Goal: Information Seeking & Learning: Learn about a topic

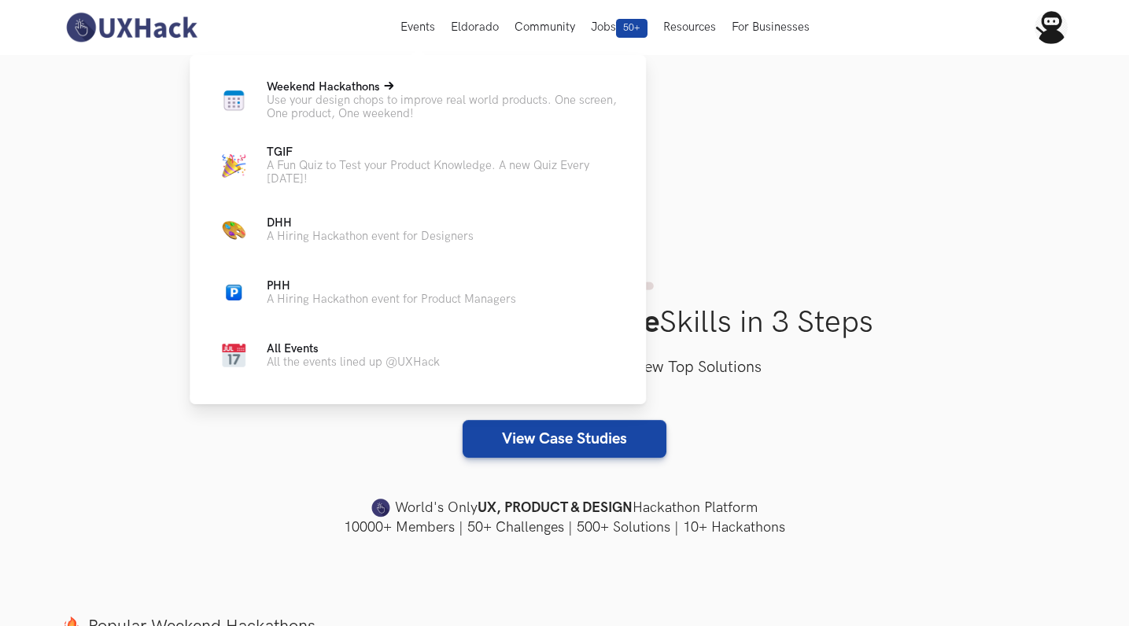
click at [333, 81] on span "Weekend Hackathons Live" at bounding box center [323, 86] width 113 height 13
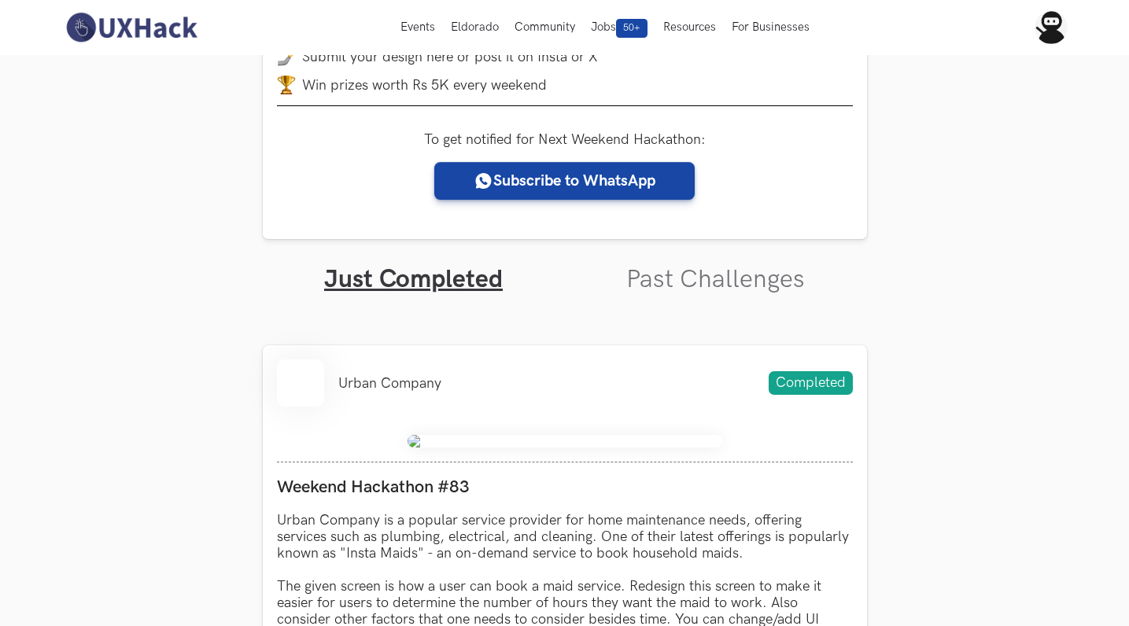
scroll to position [293, 0]
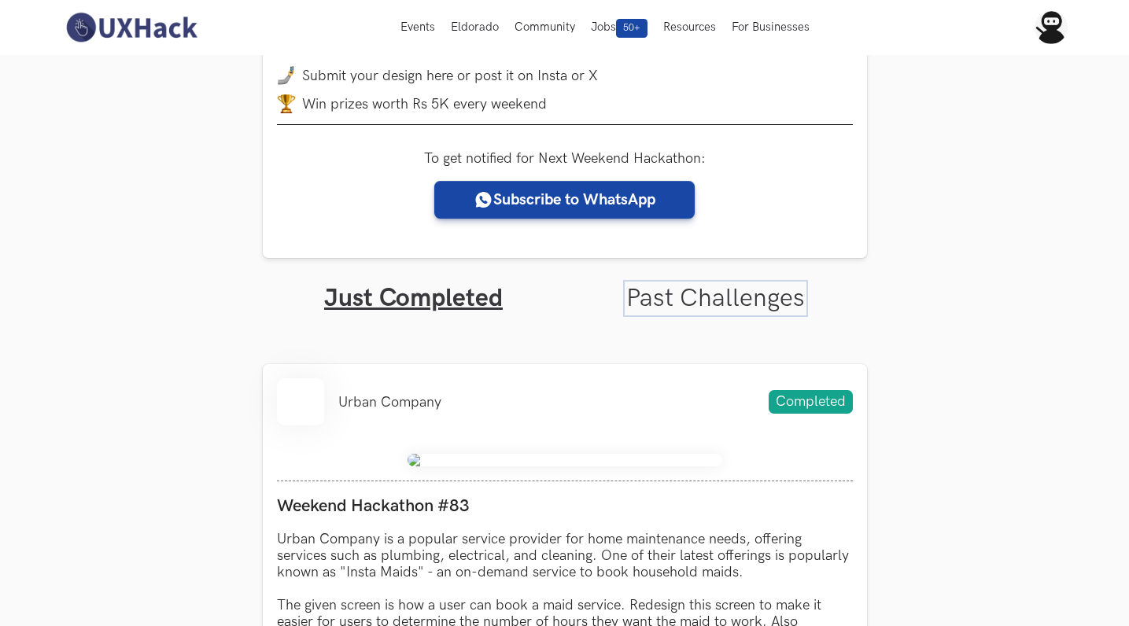
click at [650, 294] on link "Past Challenges" at bounding box center [715, 298] width 179 height 31
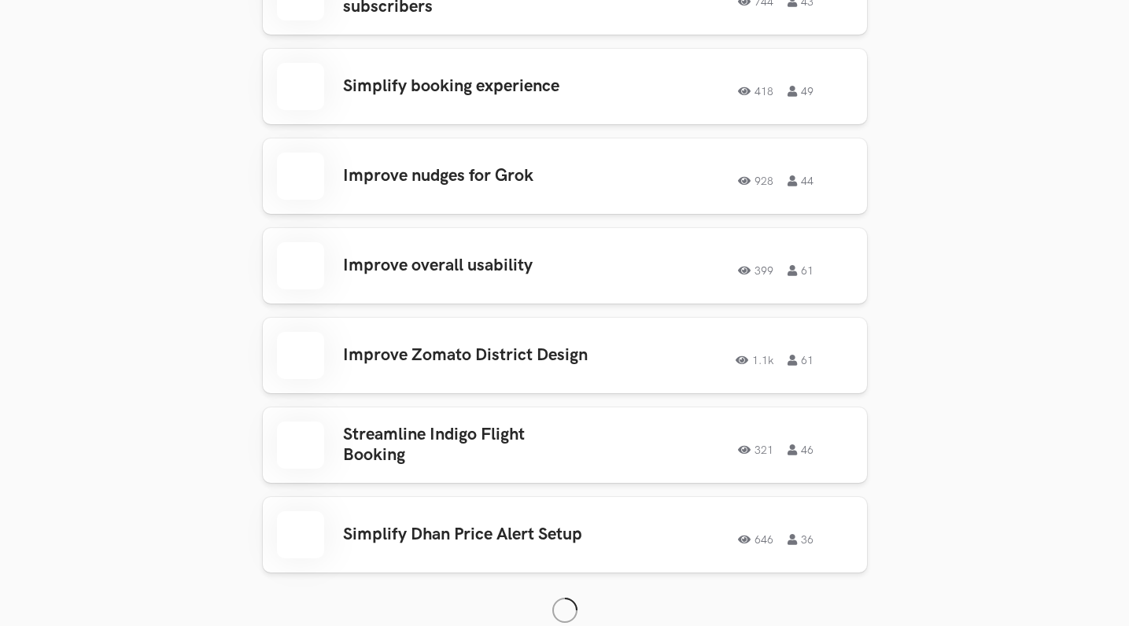
scroll to position [2731, 0]
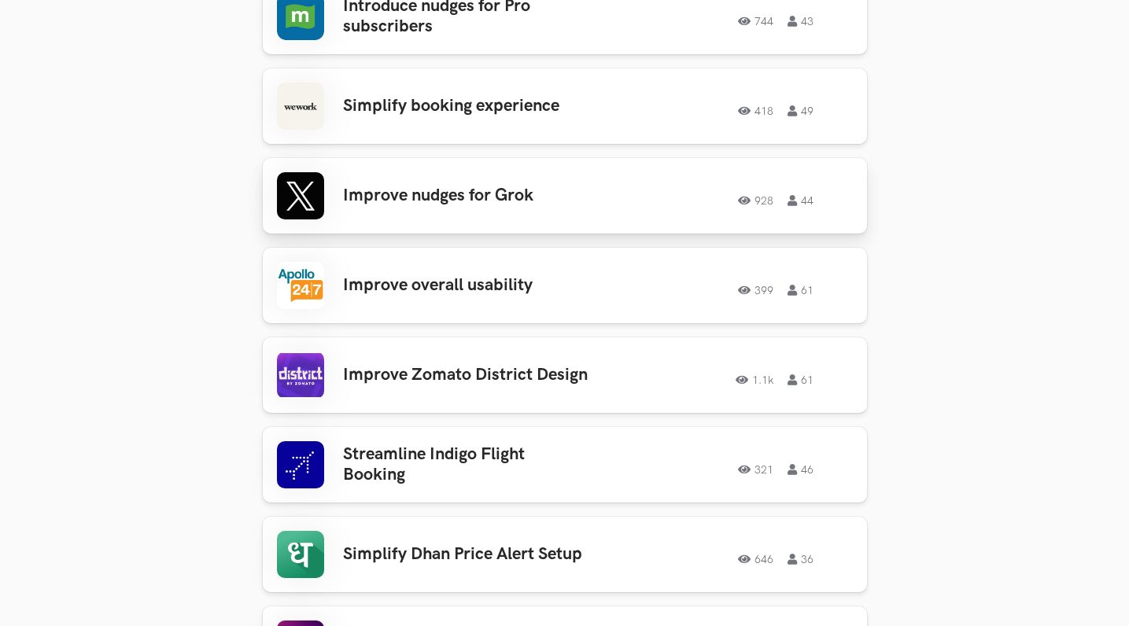
click at [460, 186] on h3 "Improve nudges for Grok" at bounding box center [466, 196] width 246 height 20
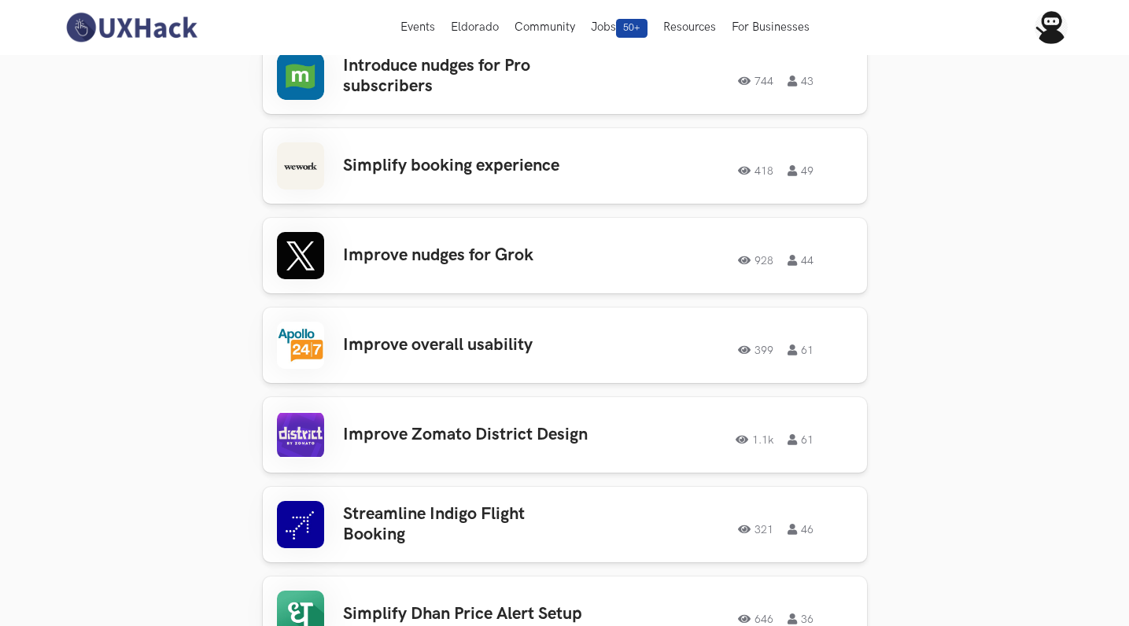
scroll to position [2667, 0]
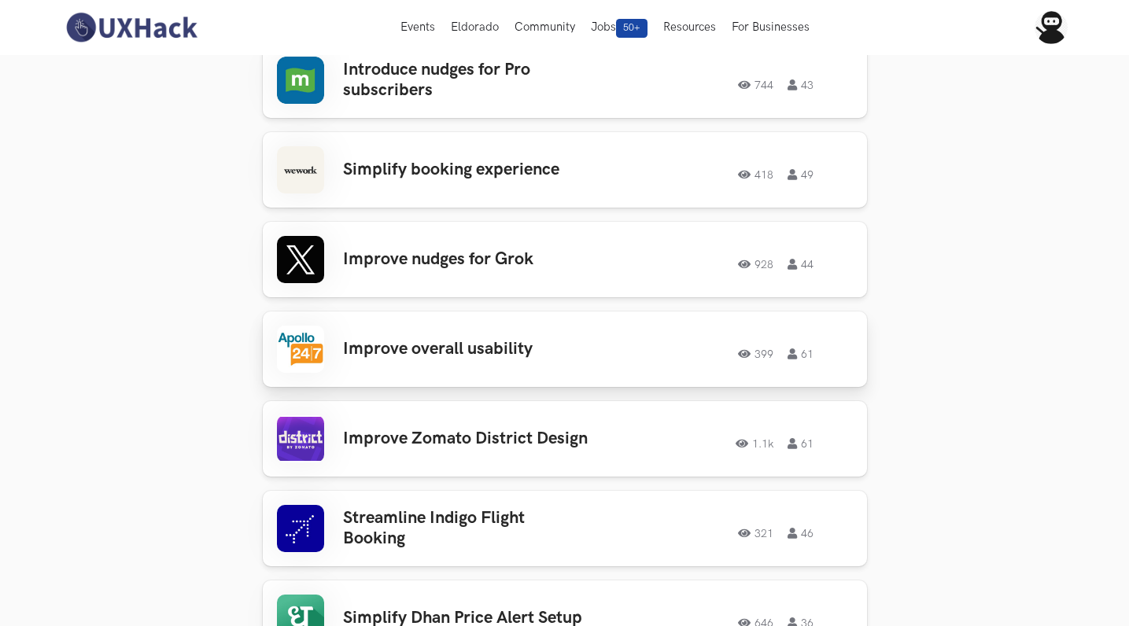
click at [477, 342] on h3 "Improve overall usability" at bounding box center [466, 349] width 246 height 20
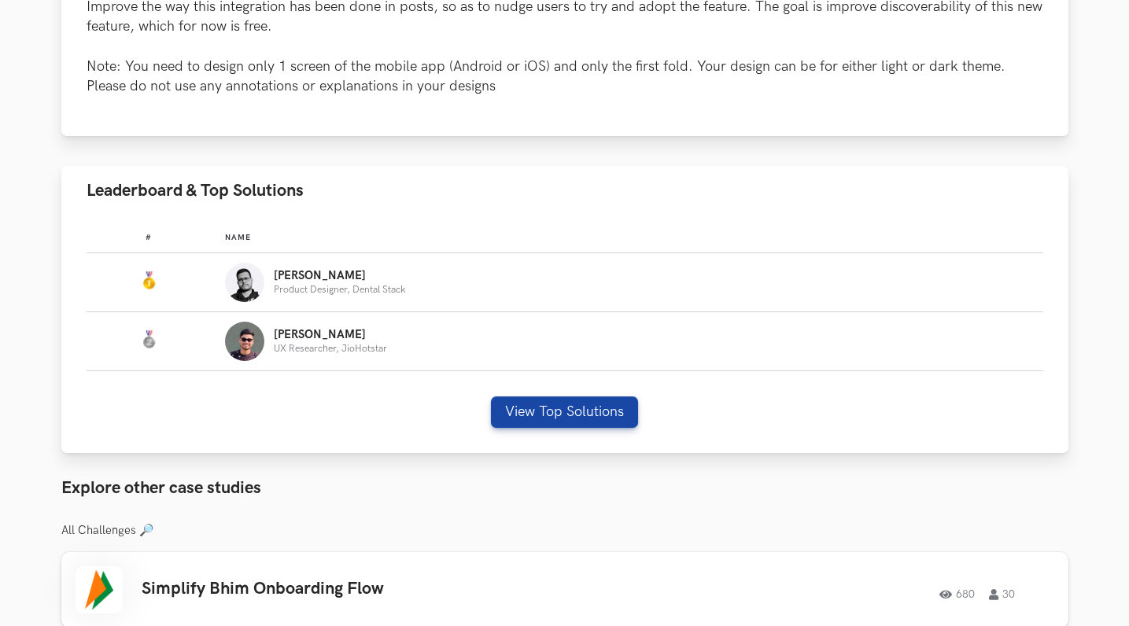
scroll to position [804, 0]
click at [531, 414] on button "View Top Solutions" at bounding box center [564, 411] width 147 height 31
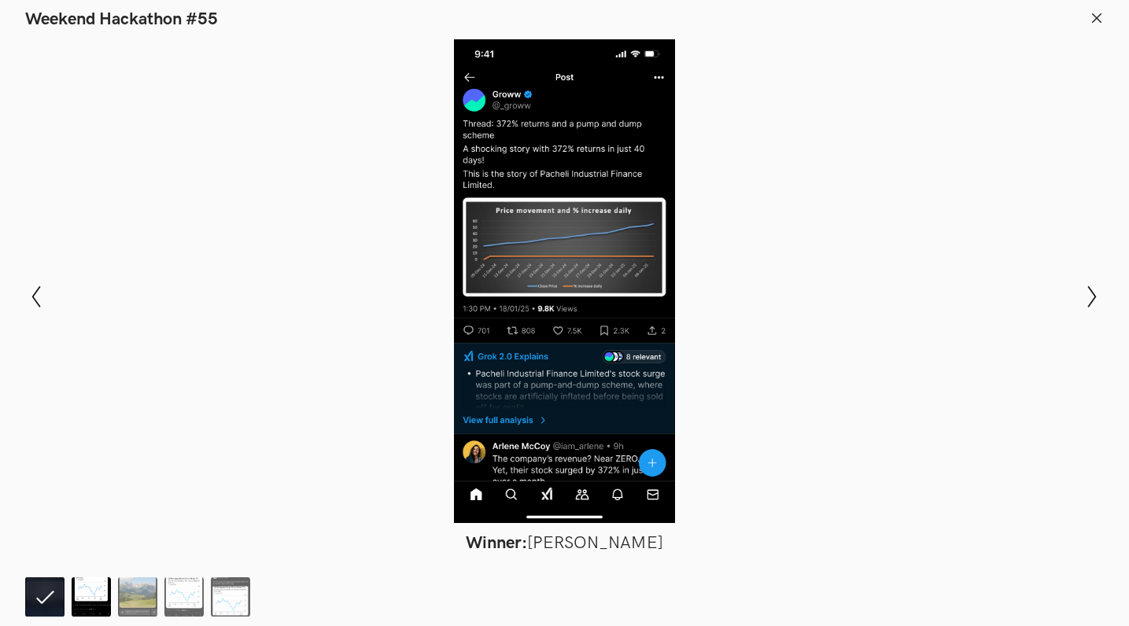
click at [78, 605] on img at bounding box center [91, 597] width 39 height 39
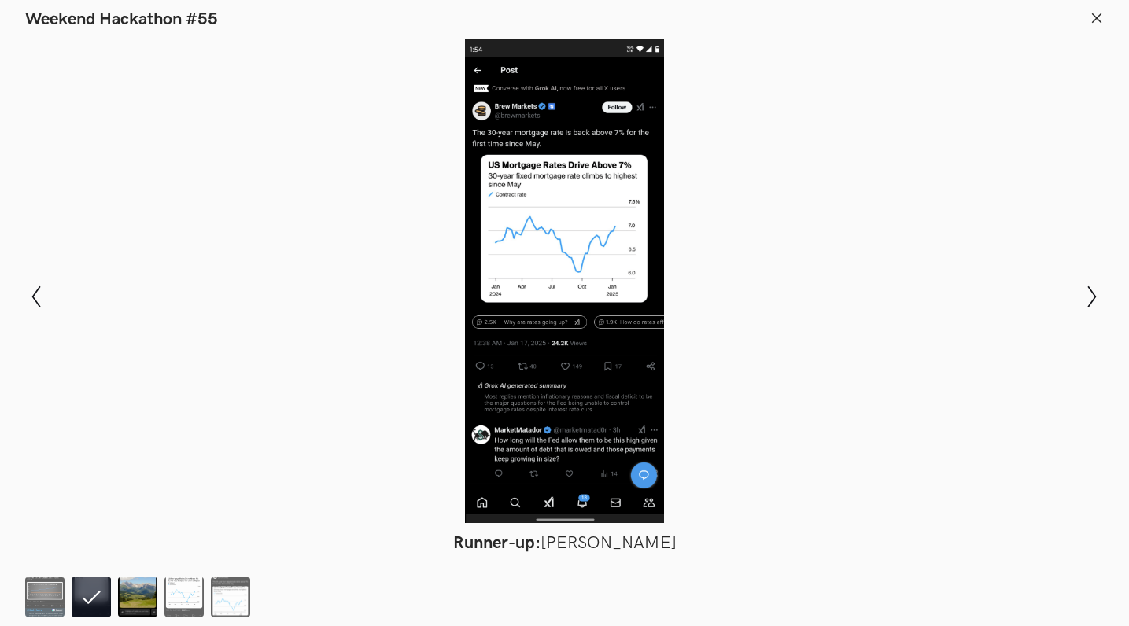
click at [139, 592] on img at bounding box center [137, 597] width 39 height 39
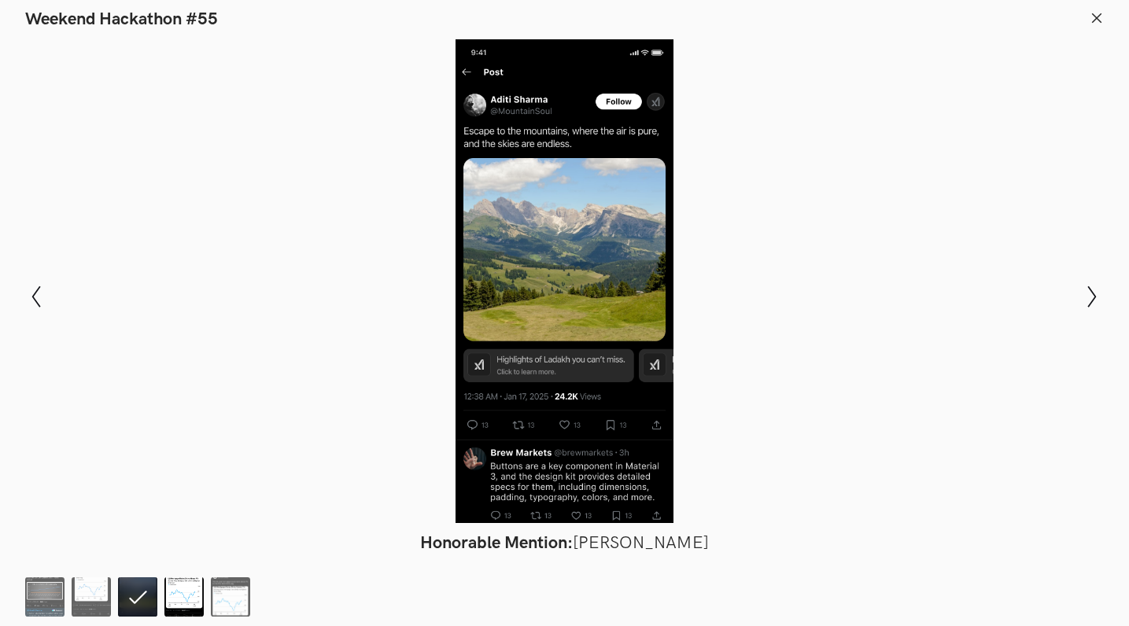
click at [183, 596] on img at bounding box center [183, 597] width 39 height 39
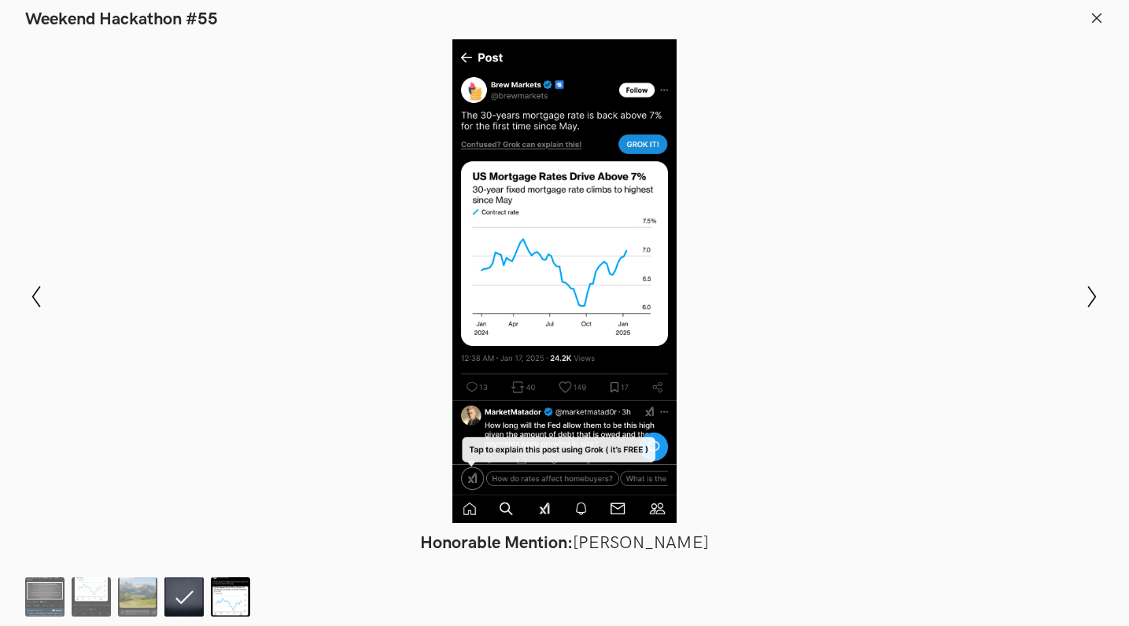
click at [226, 599] on img at bounding box center [230, 597] width 39 height 39
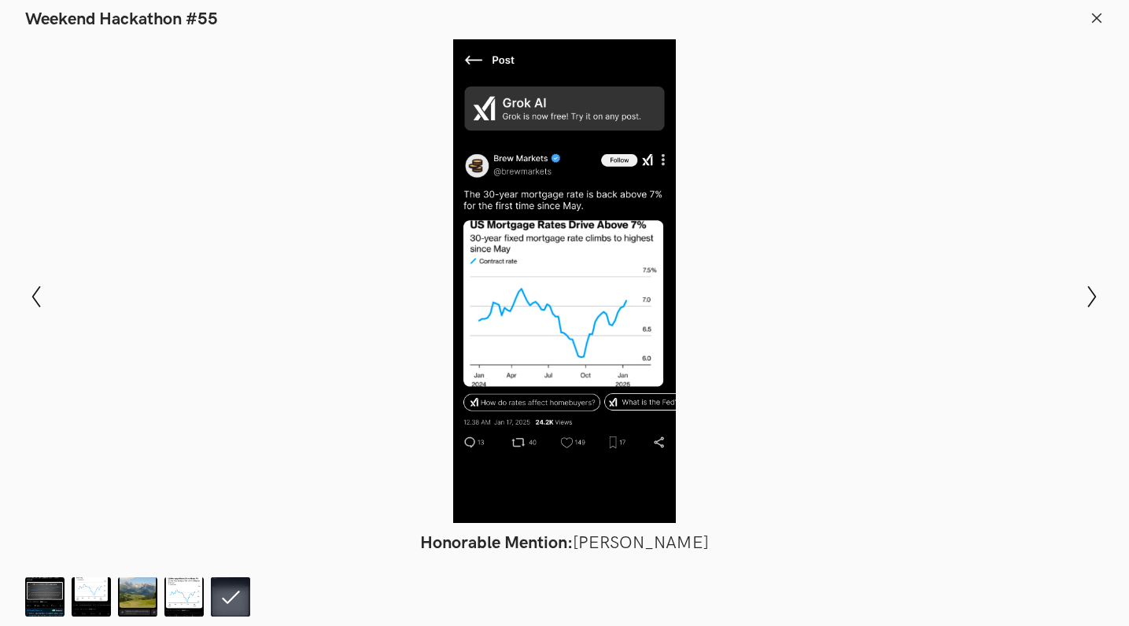
click at [1095, 14] on icon at bounding box center [1097, 18] width 14 height 14
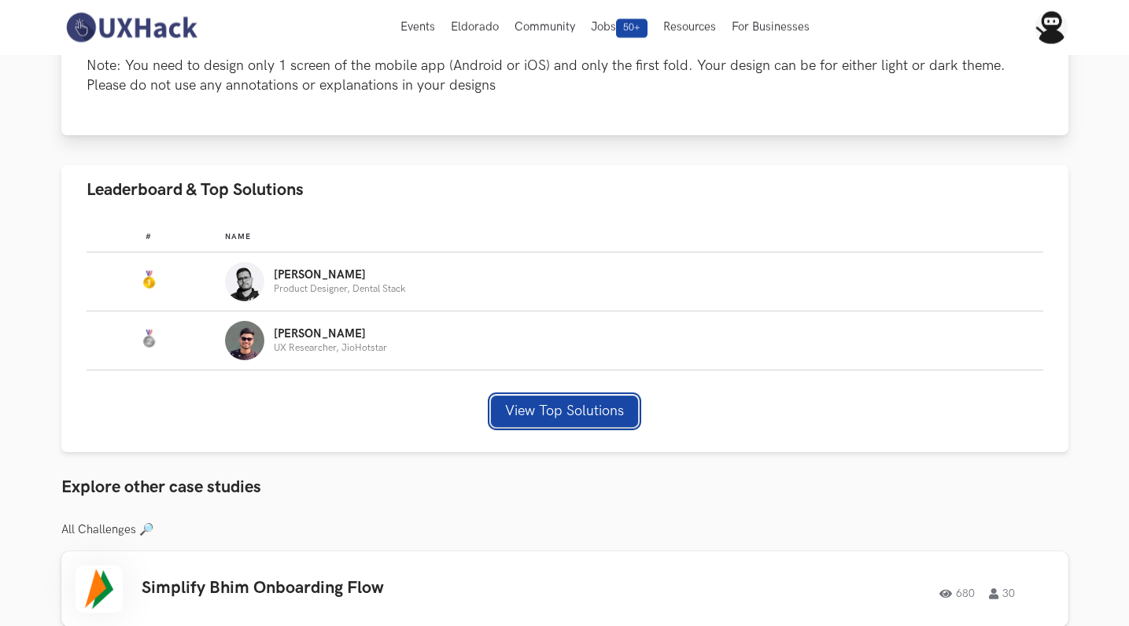
scroll to position [0, 0]
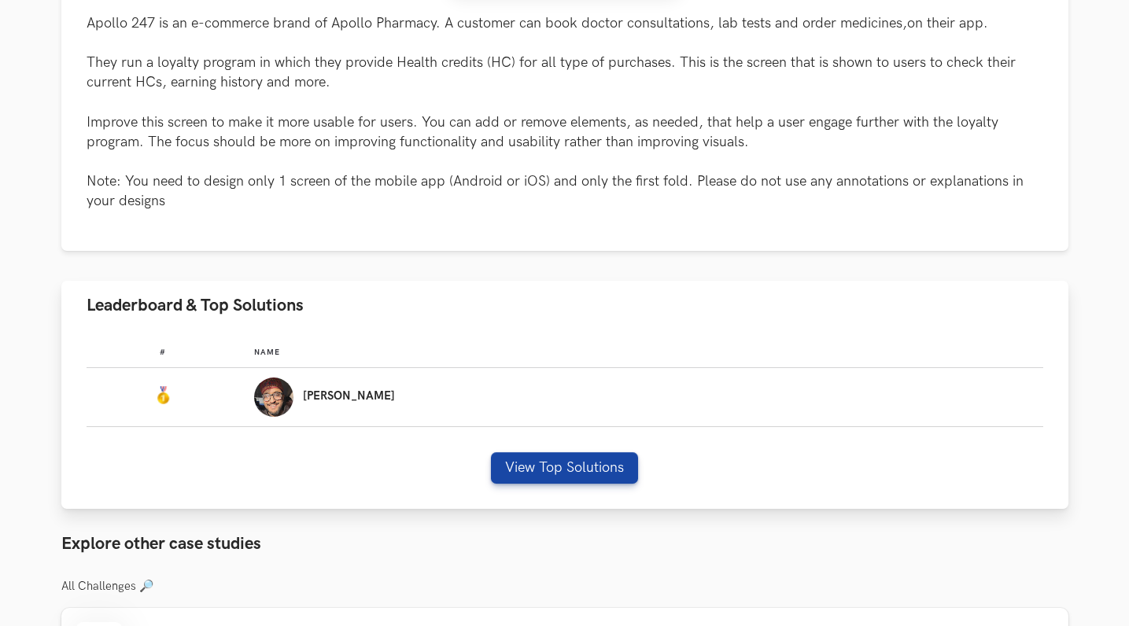
scroll to position [735, 0]
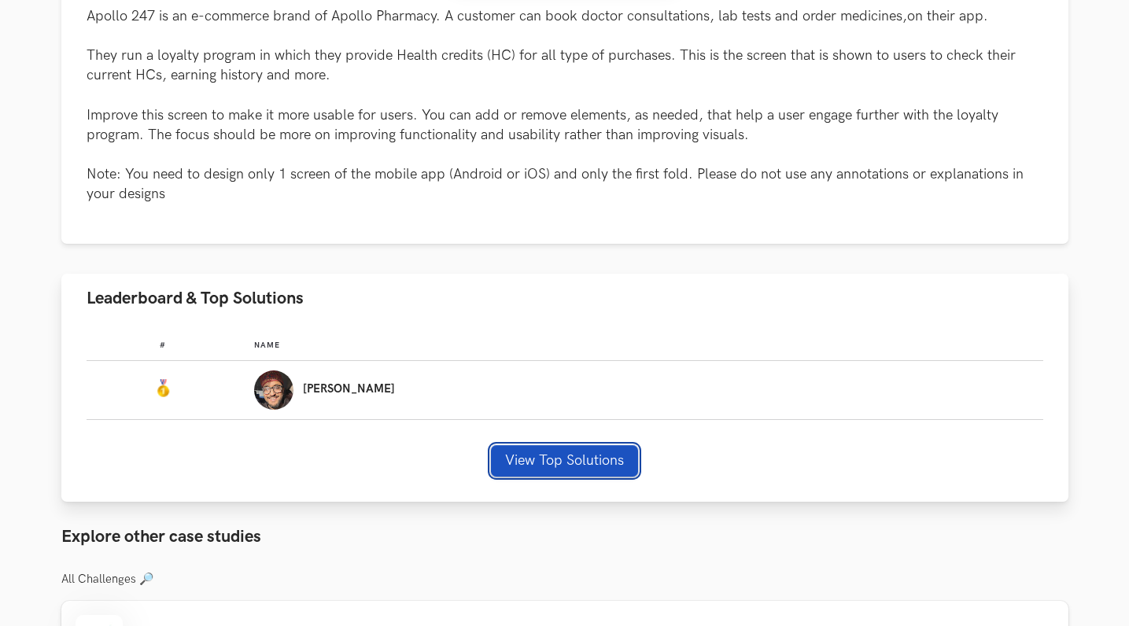
click at [530, 460] on button "View Top Solutions" at bounding box center [564, 460] width 147 height 31
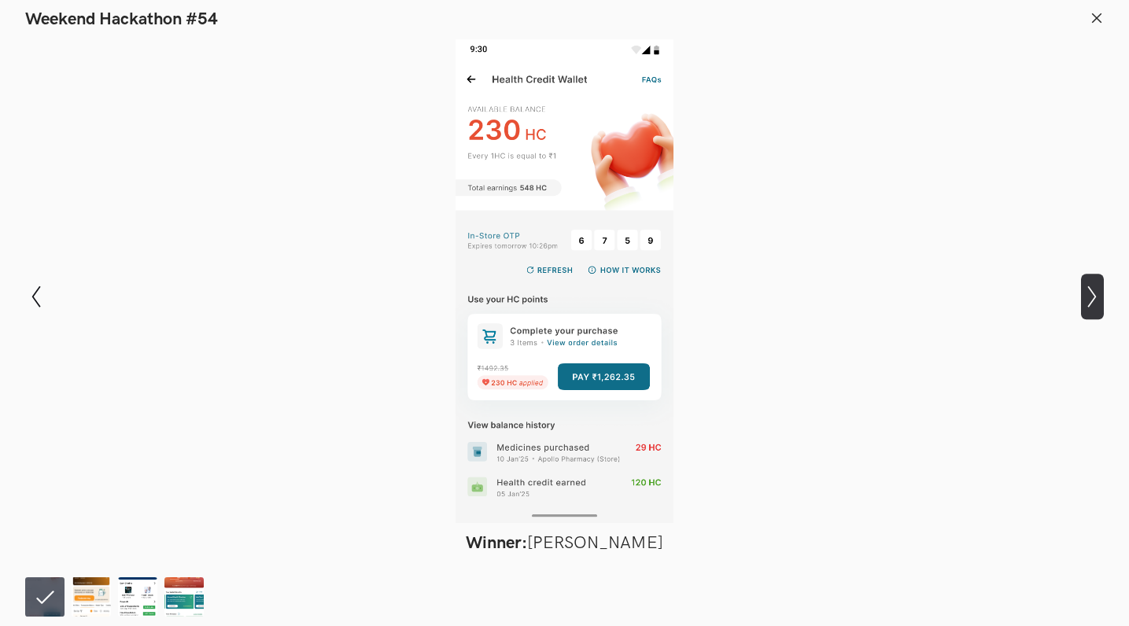
click at [1099, 301] on icon "Show next slide" at bounding box center [1092, 297] width 23 height 23
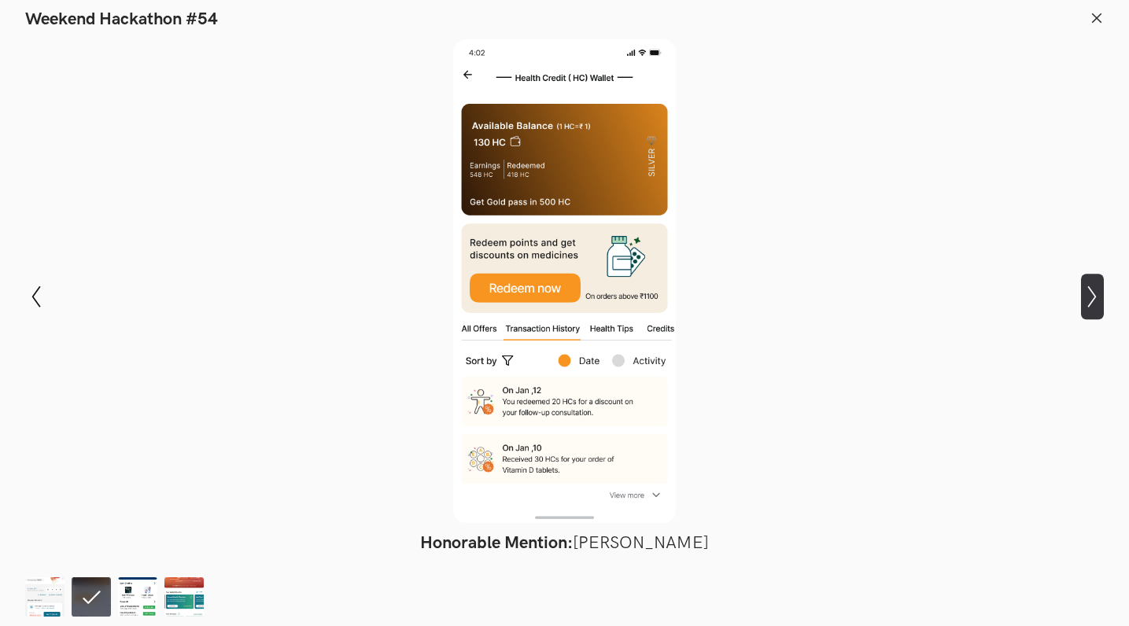
click at [1099, 301] on icon "Show next slide" at bounding box center [1092, 297] width 23 height 23
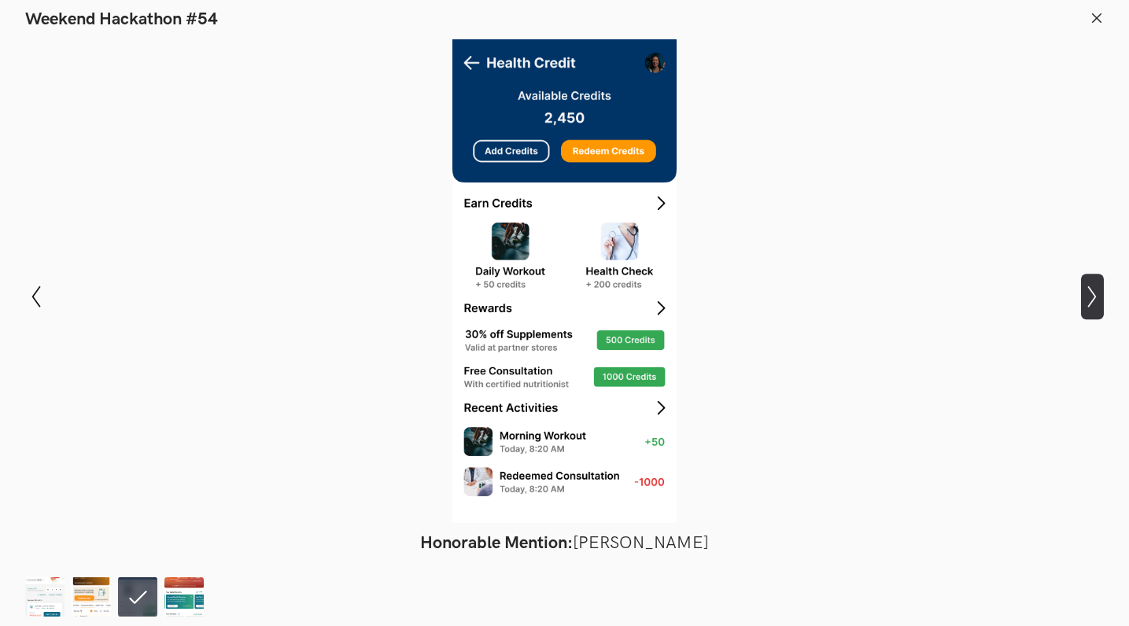
click at [1099, 301] on icon "Show next slide" at bounding box center [1092, 297] width 23 height 23
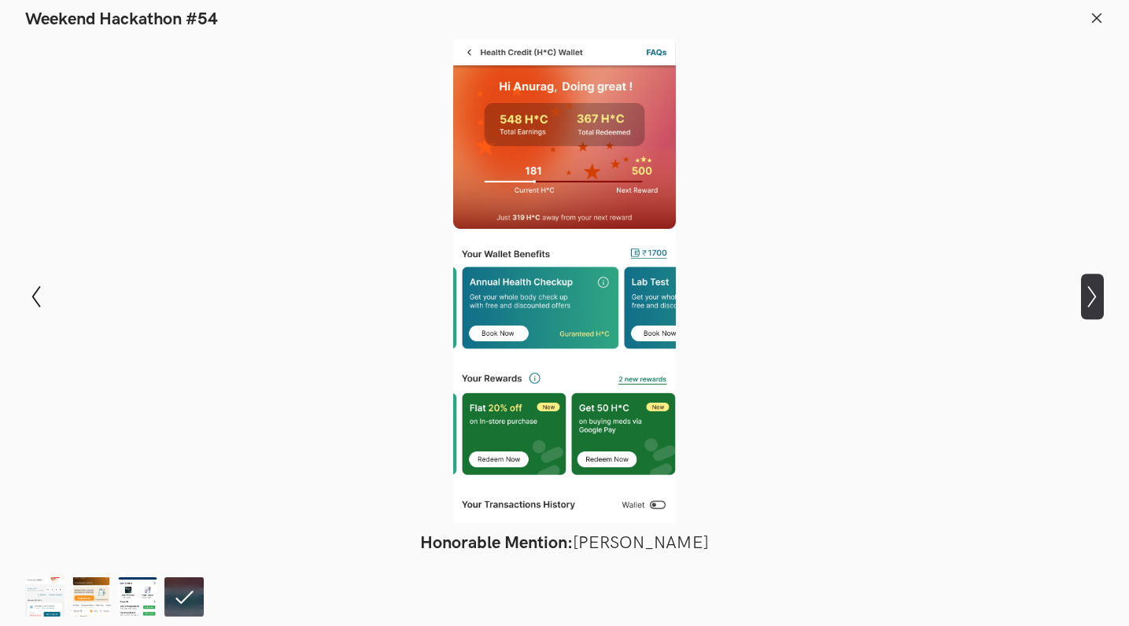
click at [1099, 301] on icon "Show next slide" at bounding box center [1092, 297] width 23 height 23
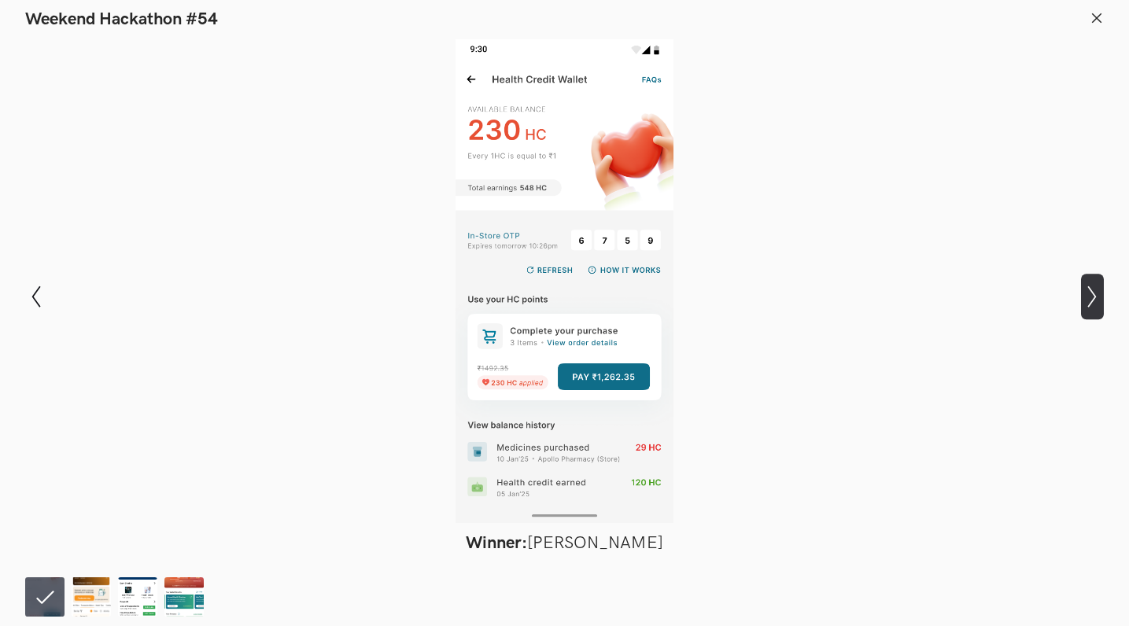
click at [1099, 301] on icon "Show next slide" at bounding box center [1092, 297] width 23 height 23
